Goal: Find contact information: Find contact information

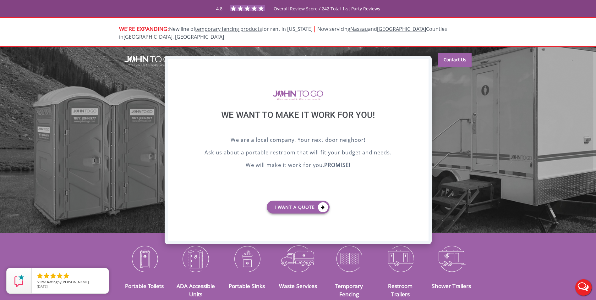
click at [421, 64] on div "X" at bounding box center [423, 64] width 10 height 11
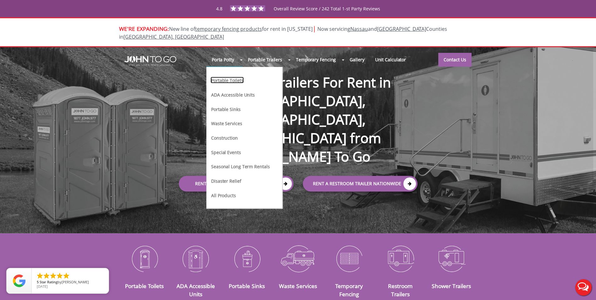
click at [231, 77] on link "Portable Toilets" at bounding box center [226, 80] width 33 height 7
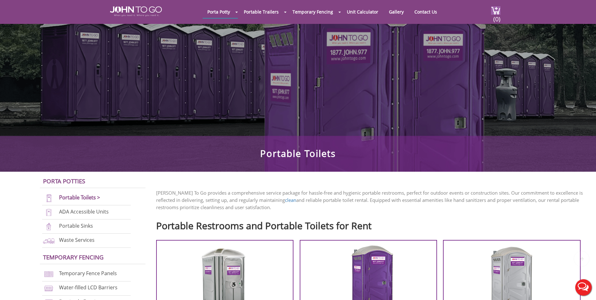
scroll to position [94, 0]
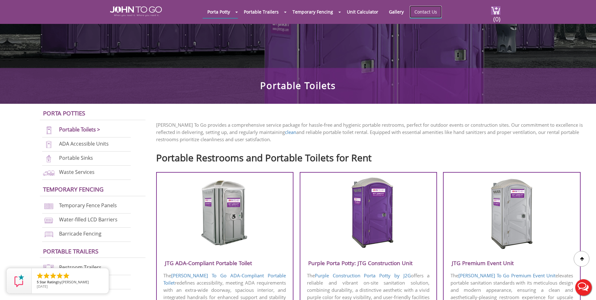
click at [422, 9] on link "Contact Us" at bounding box center [426, 12] width 32 height 12
